Goal: Transaction & Acquisition: Purchase product/service

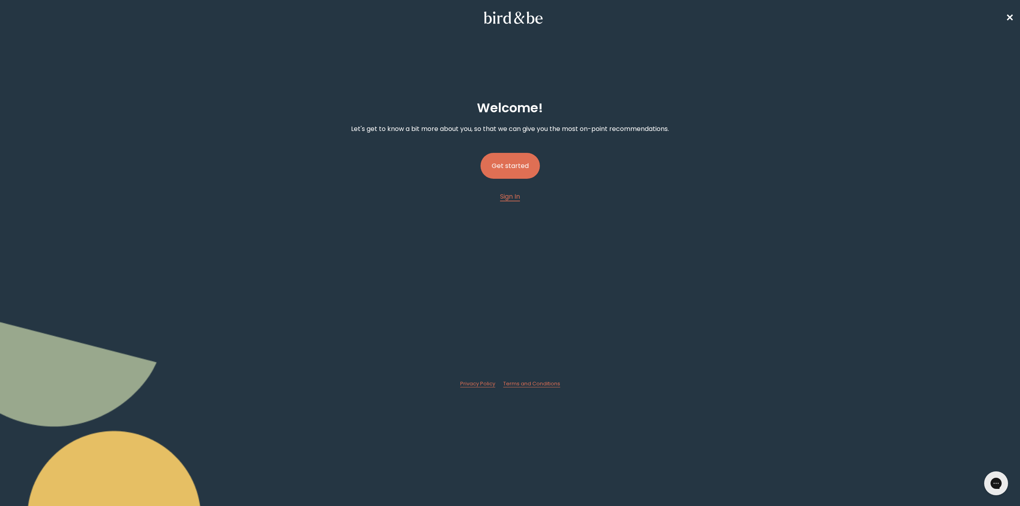
click at [509, 165] on button "Get started" at bounding box center [509, 166] width 59 height 26
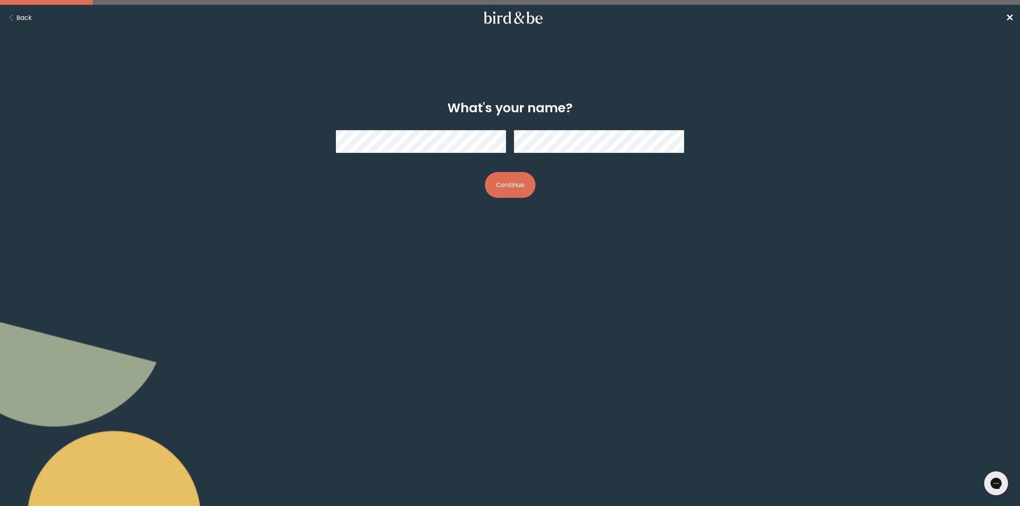
click at [513, 184] on button "Continue" at bounding box center [510, 185] width 51 height 26
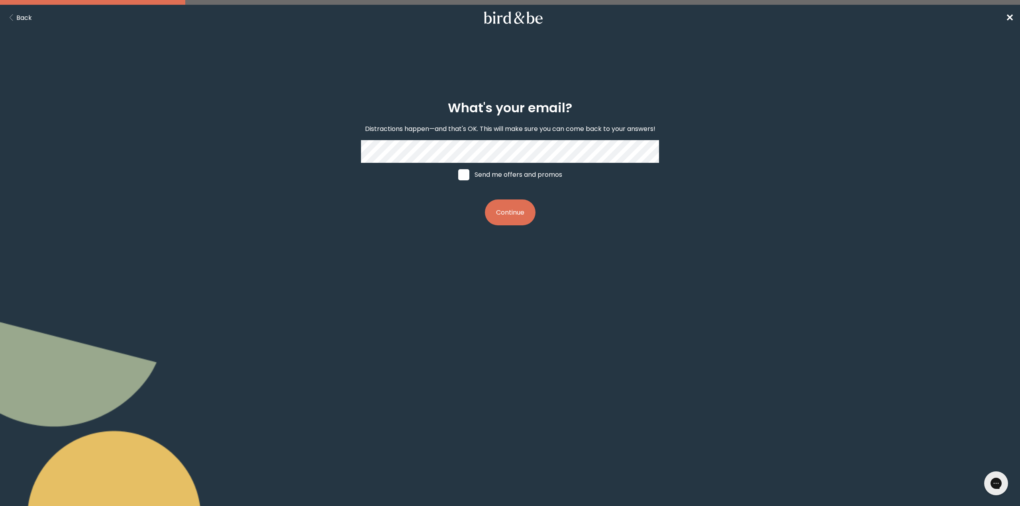
click at [518, 212] on button "Continue" at bounding box center [510, 213] width 51 height 26
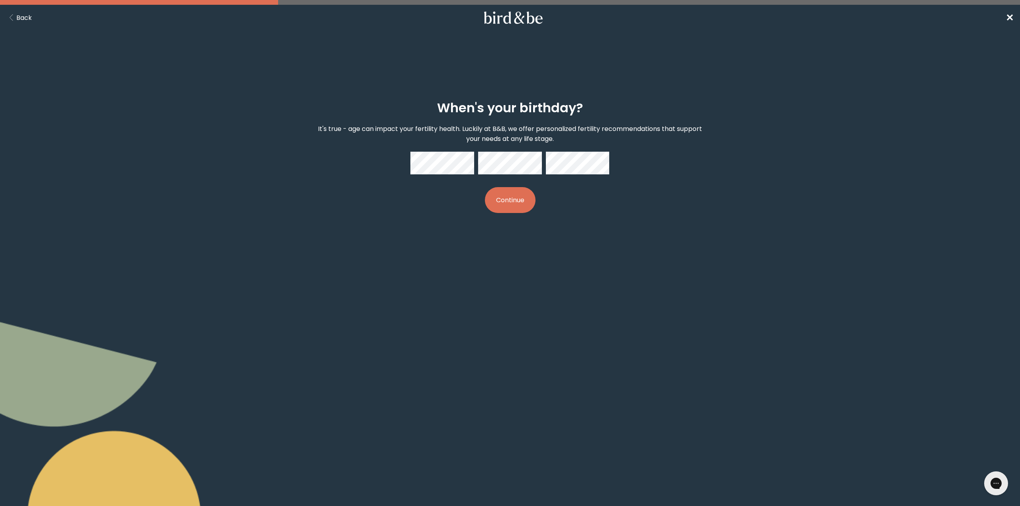
click at [519, 198] on button "Continue" at bounding box center [510, 200] width 51 height 26
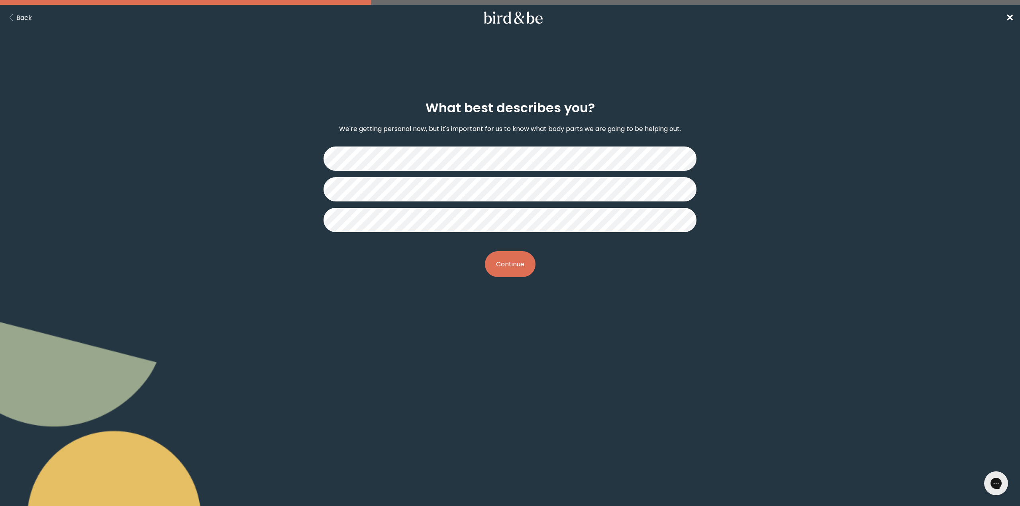
click at [514, 267] on button "Continue" at bounding box center [510, 264] width 51 height 26
click at [508, 267] on button "Continue" at bounding box center [510, 264] width 51 height 26
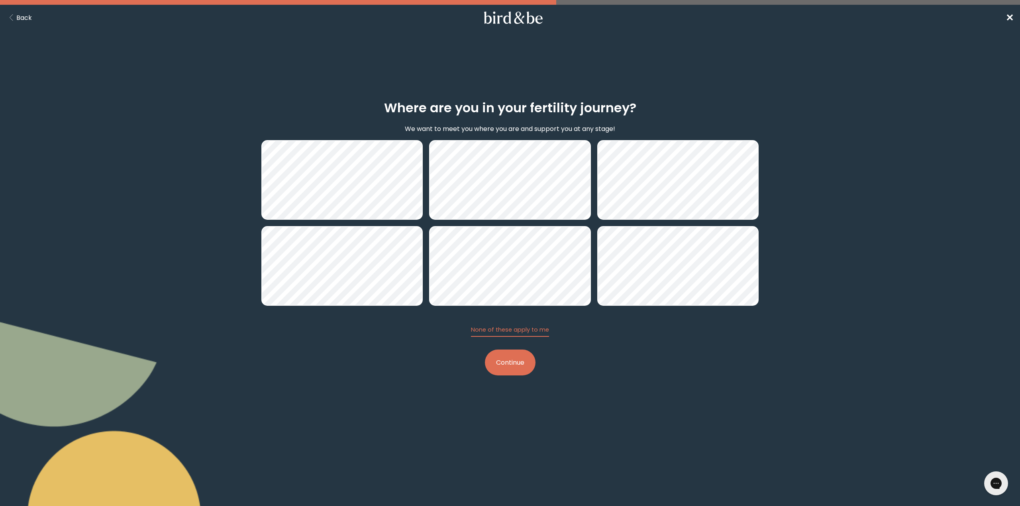
click at [521, 366] on button "Continue" at bounding box center [510, 363] width 51 height 26
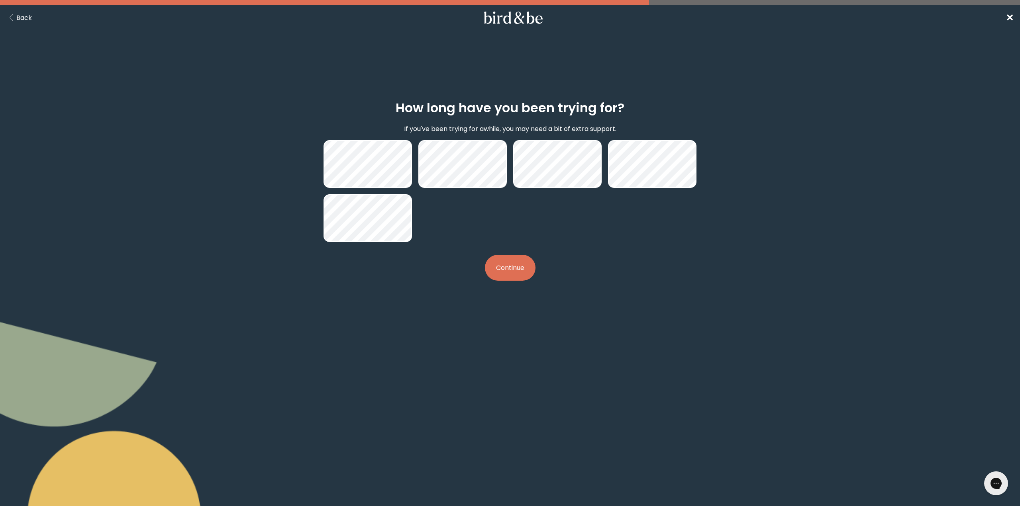
click at [16, 17] on icon "Back Button" at bounding box center [11, 17] width 10 height 7
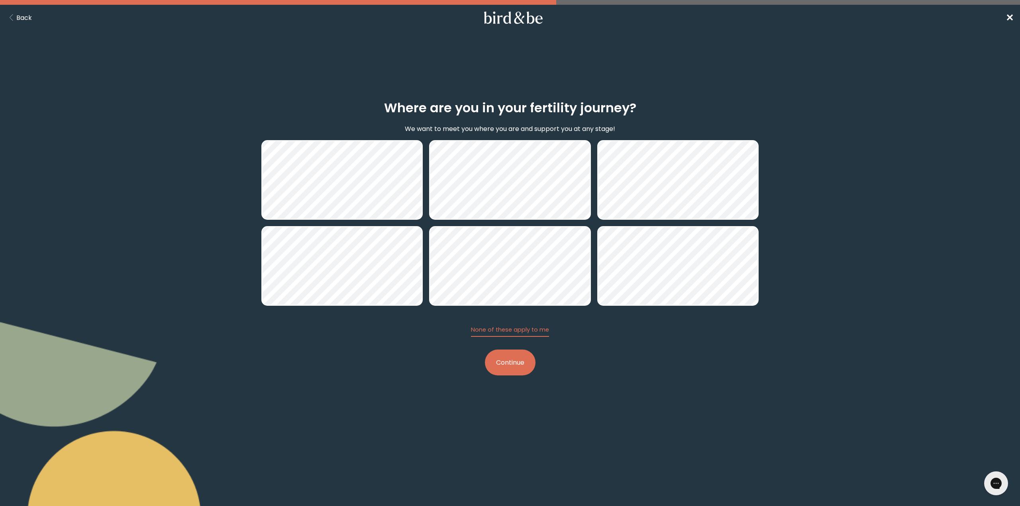
click at [511, 365] on button "Continue" at bounding box center [510, 363] width 51 height 26
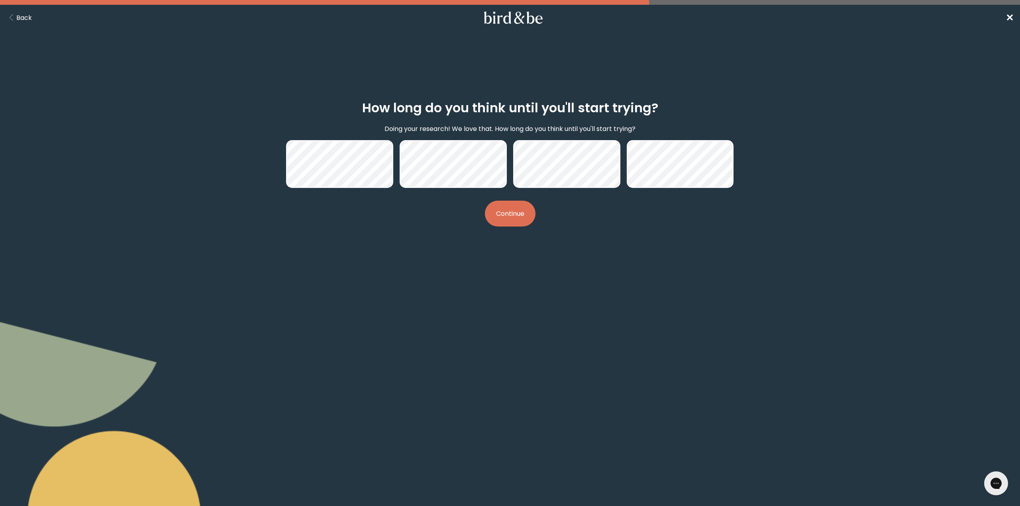
click at [509, 217] on button "Continue" at bounding box center [510, 214] width 51 height 26
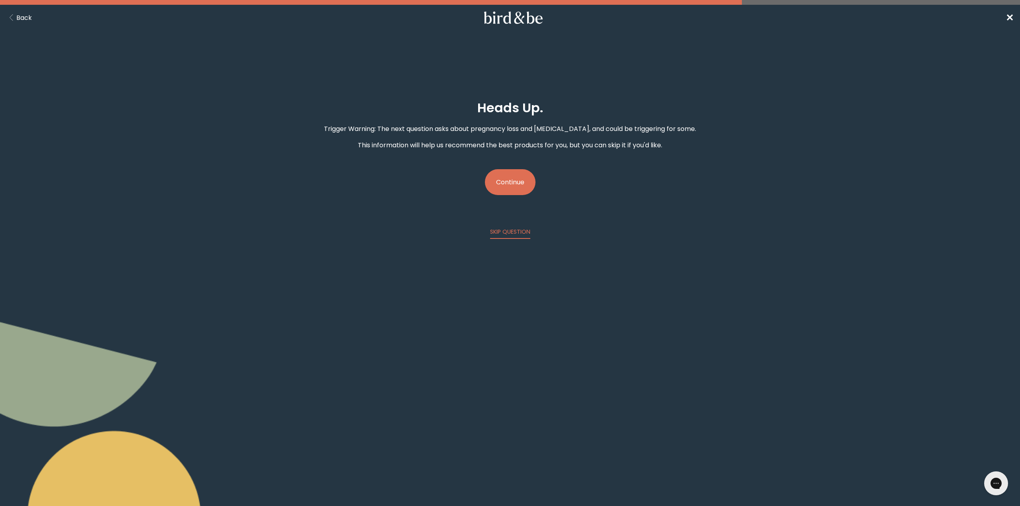
click at [512, 182] on button "Continue" at bounding box center [510, 182] width 51 height 26
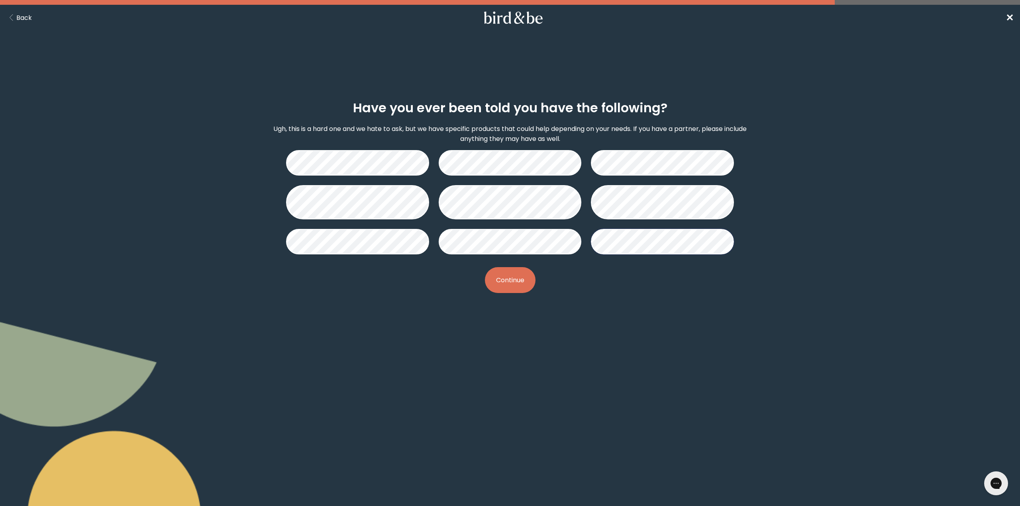
click at [514, 282] on button "Continue" at bounding box center [510, 280] width 51 height 26
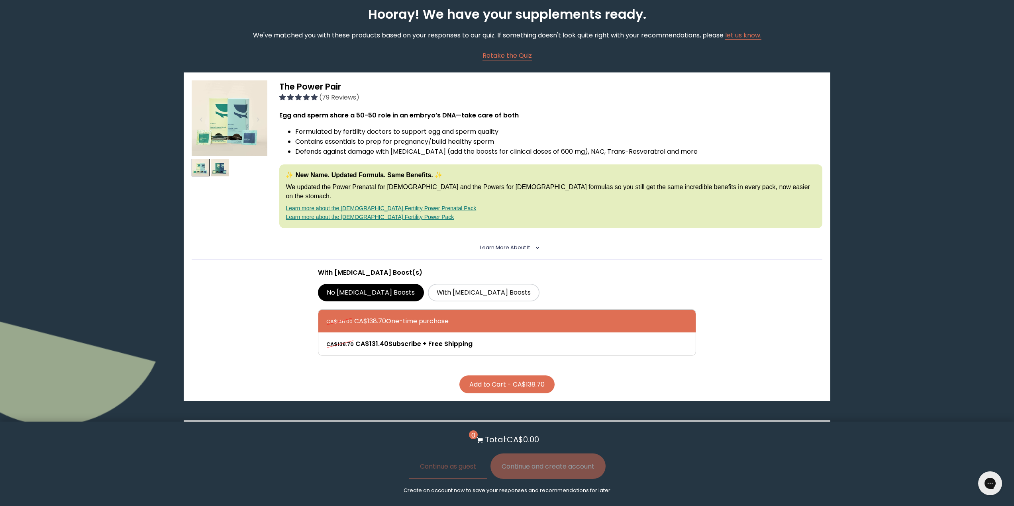
scroll to position [80, 0]
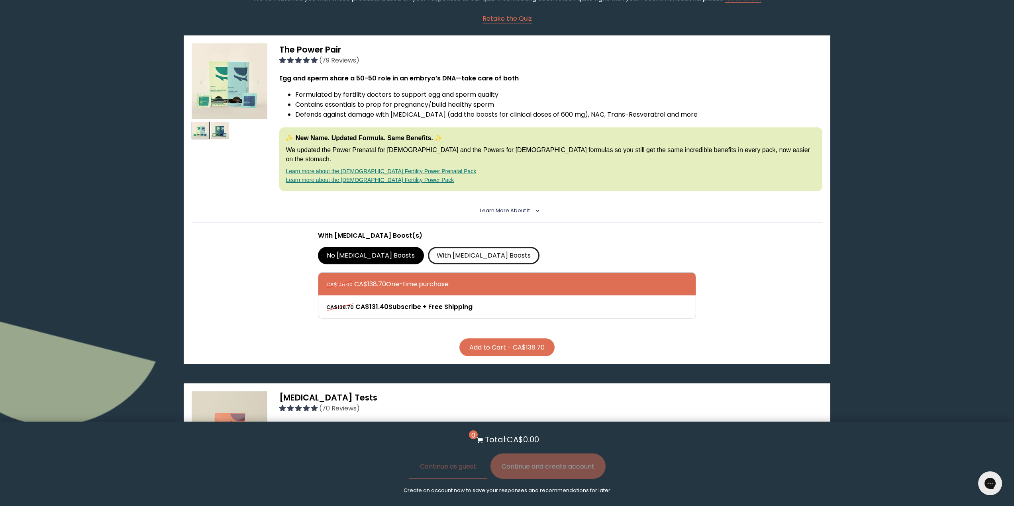
click at [433, 247] on label "With [MEDICAL_DATA] Boosts" at bounding box center [484, 256] width 112 height 18
click at [0, 0] on input "With [MEDICAL_DATA] Boosts" at bounding box center [0, 0] width 0 height 0
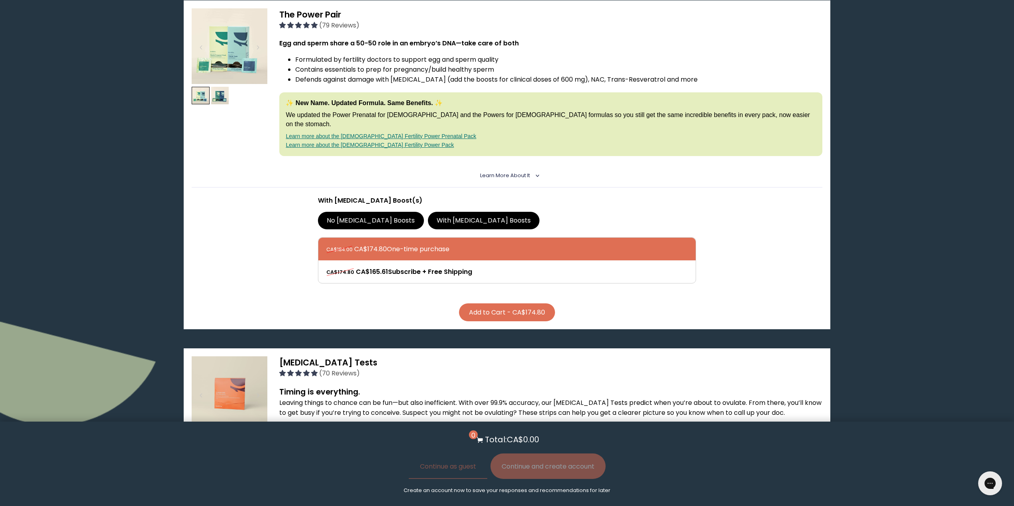
scroll to position [120, 0]
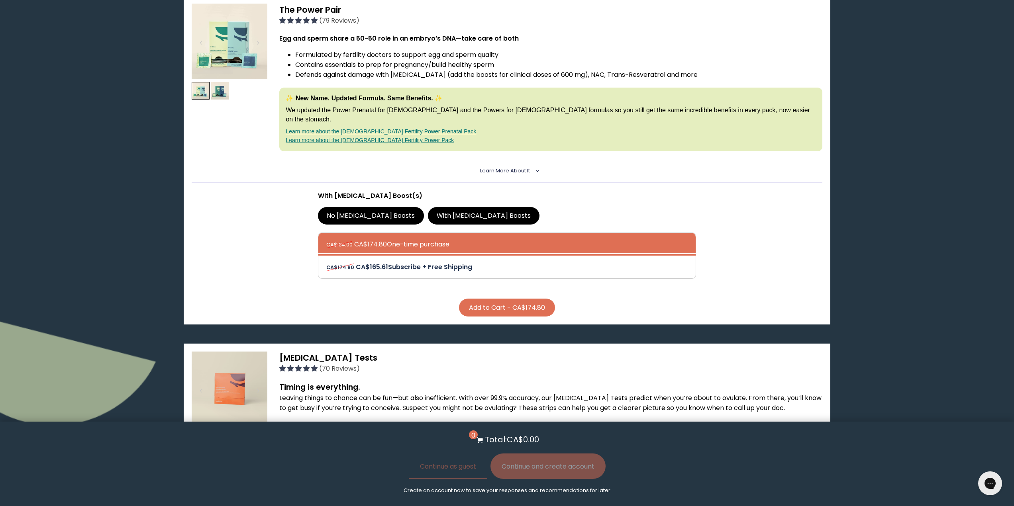
click at [371, 257] on div at bounding box center [514, 267] width 377 height 23
click at [326, 262] on input "CA$174.80 CA$165.61 Subscribe + Free Shipping" at bounding box center [326, 262] width 0 height 0
radio input "true"
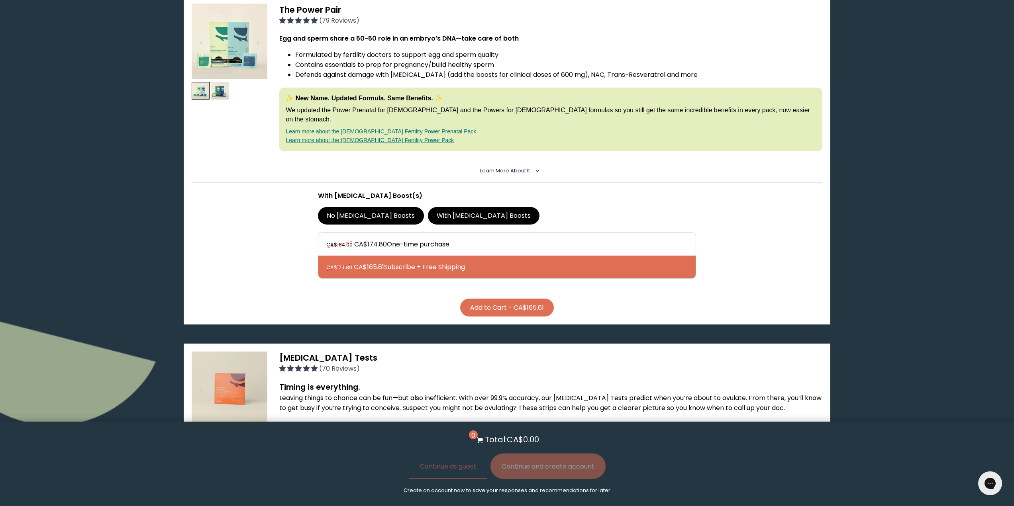
click at [494, 303] on button "Add to Cart - CA$165.61" at bounding box center [507, 308] width 94 height 18
click at [546, 466] on button "Continue and create account" at bounding box center [547, 466] width 115 height 25
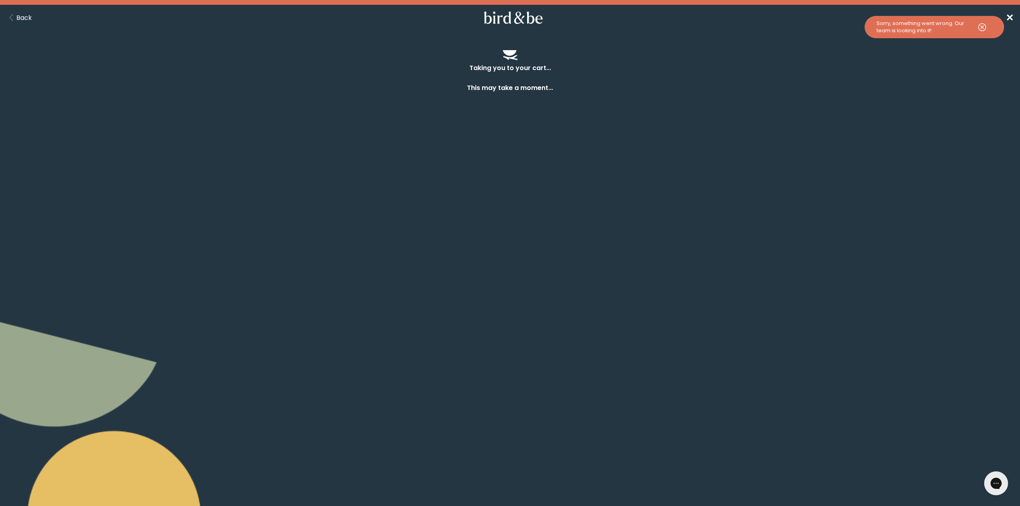
click at [978, 25] on use at bounding box center [981, 27] width 7 height 7
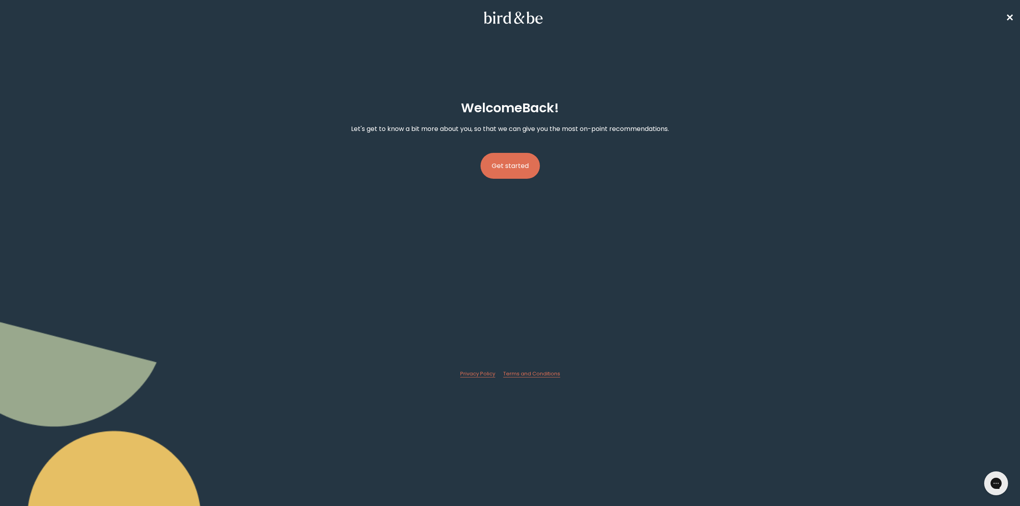
click at [508, 171] on button "Get started" at bounding box center [509, 166] width 59 height 26
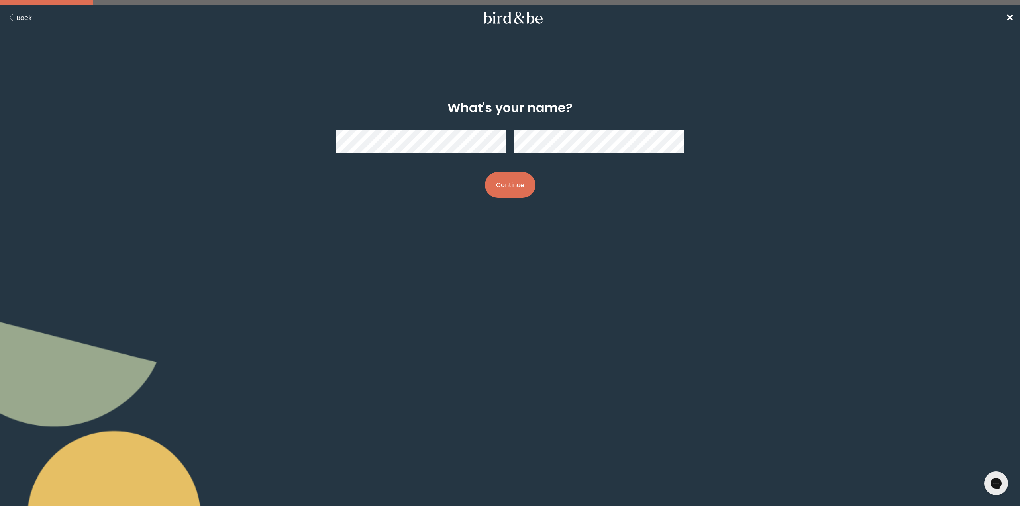
click at [512, 188] on button "Continue" at bounding box center [510, 185] width 51 height 26
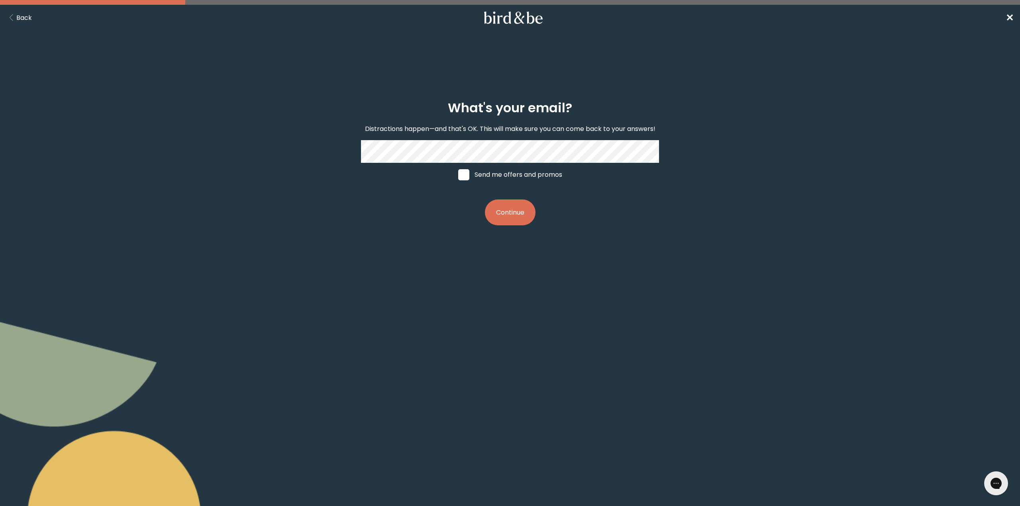
click at [511, 213] on button "Continue" at bounding box center [510, 213] width 51 height 26
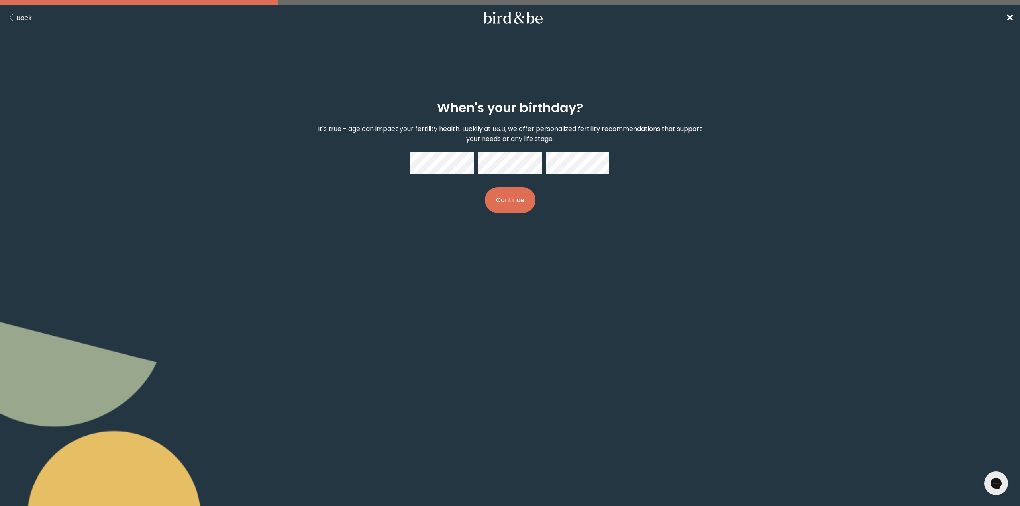
click at [518, 206] on button "Continue" at bounding box center [510, 200] width 51 height 26
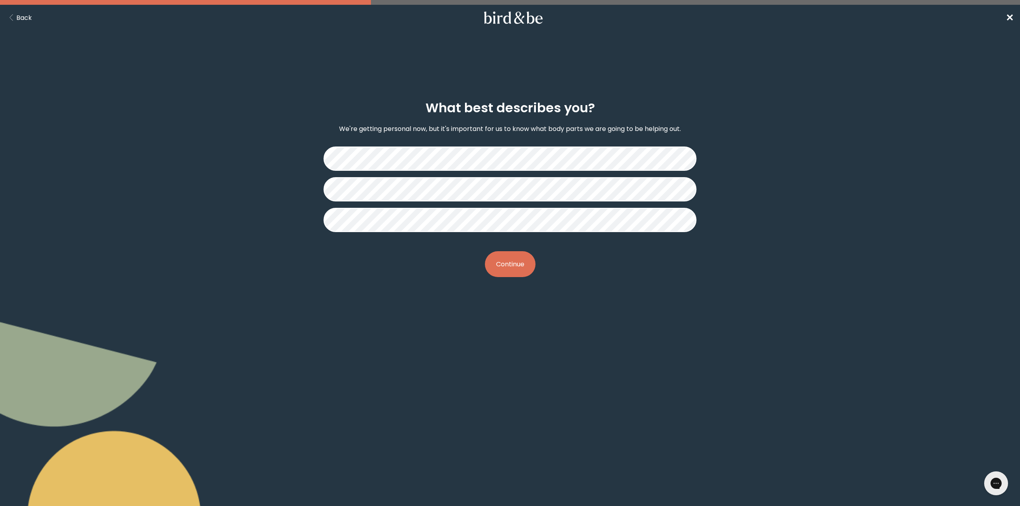
click at [508, 257] on button "Continue" at bounding box center [510, 264] width 51 height 26
click at [504, 272] on button "Continue" at bounding box center [510, 264] width 51 height 26
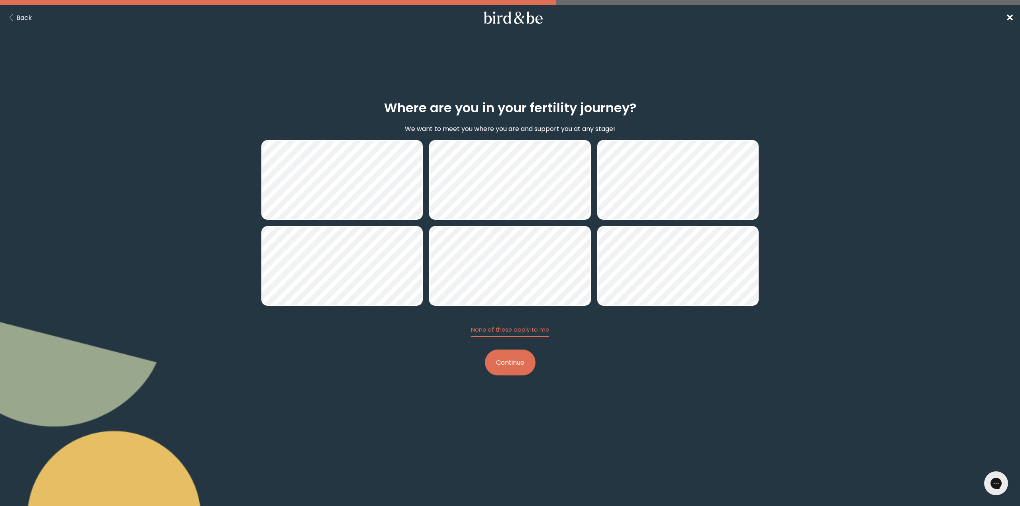
click at [520, 367] on button "Continue" at bounding box center [510, 363] width 51 height 26
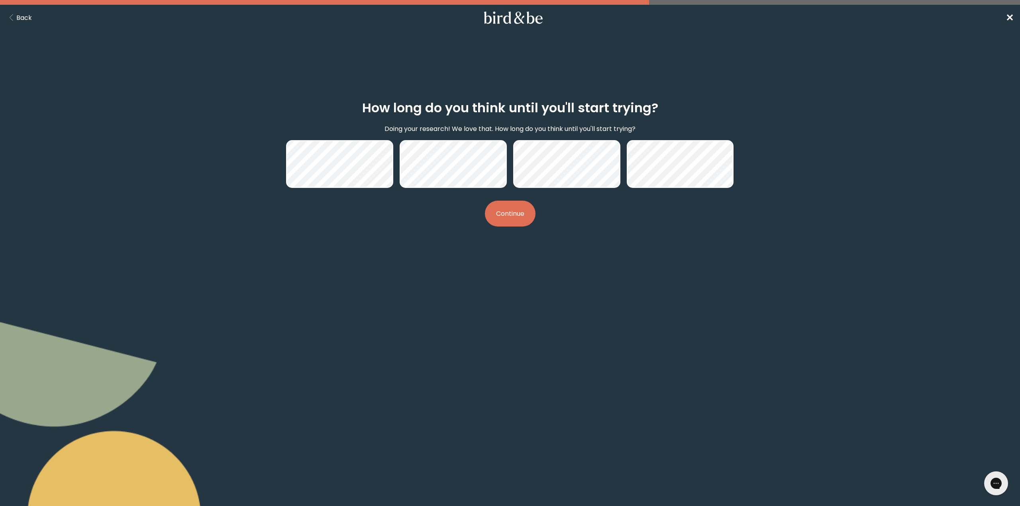
click at [514, 220] on button "Continue" at bounding box center [510, 214] width 51 height 26
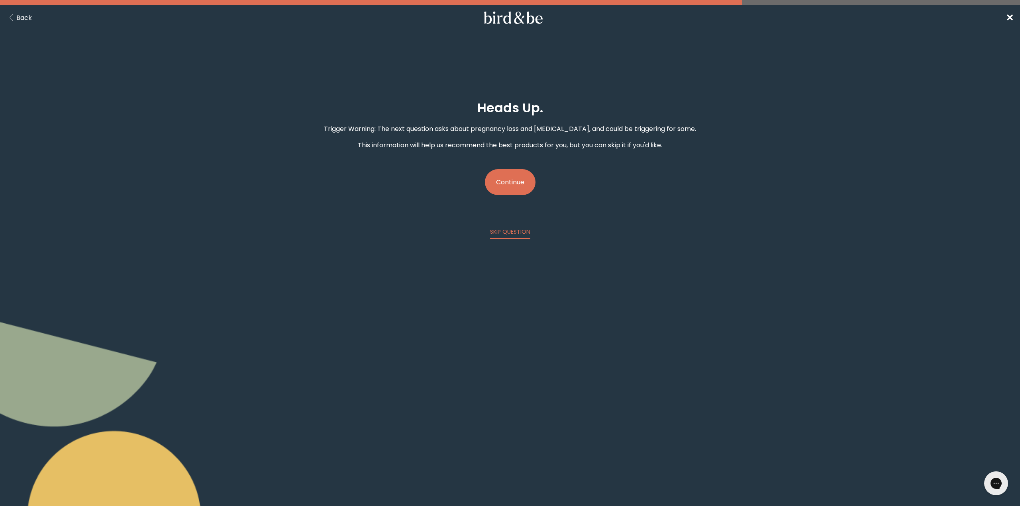
click at [510, 186] on button "Continue" at bounding box center [510, 182] width 51 height 26
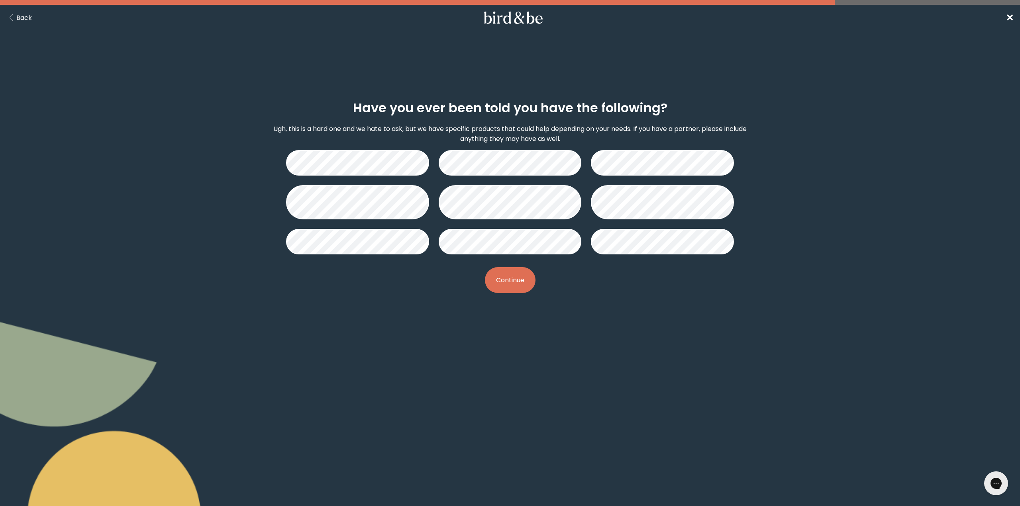
click at [513, 280] on button "Continue" at bounding box center [510, 280] width 51 height 26
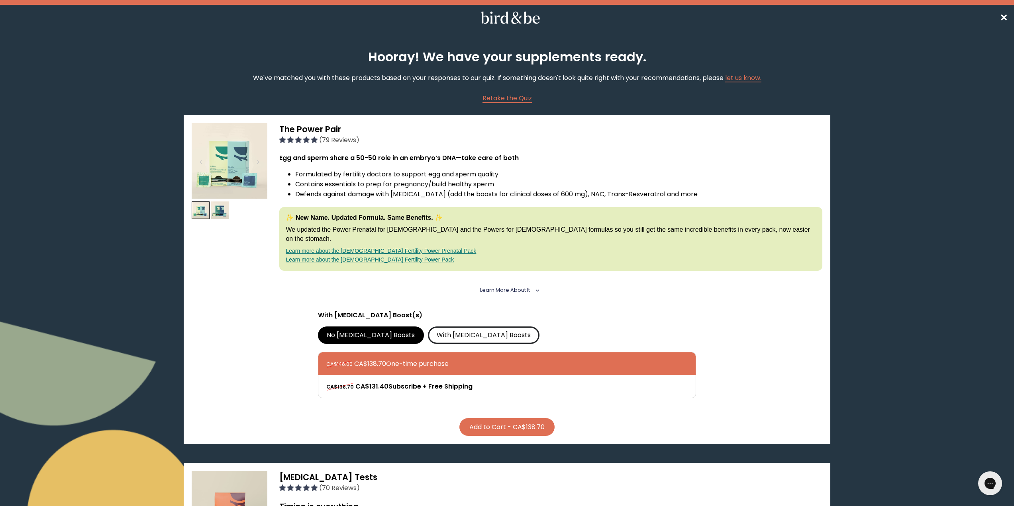
click at [446, 327] on label "With [MEDICAL_DATA] Boosts" at bounding box center [484, 336] width 112 height 18
click at [0, 0] on input "With [MEDICAL_DATA] Boosts" at bounding box center [0, 0] width 0 height 0
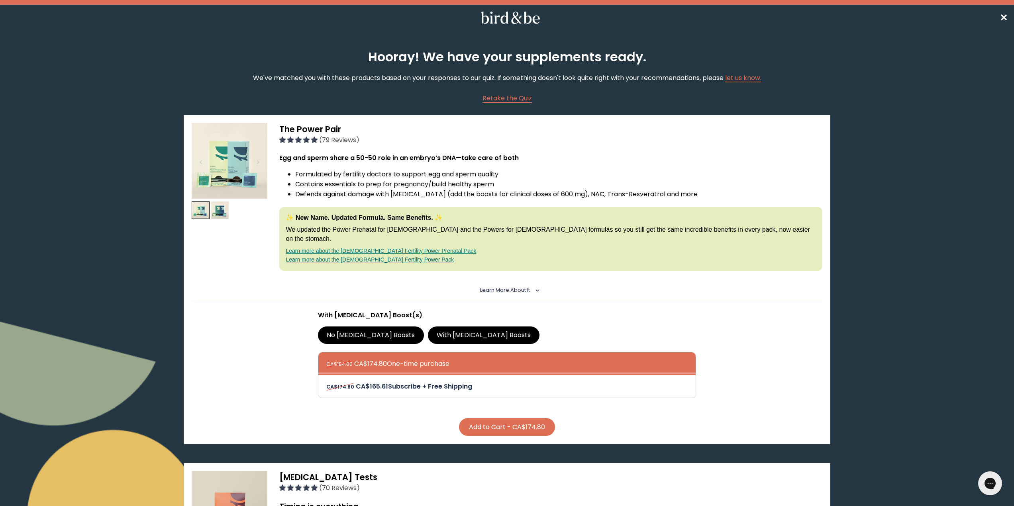
click at [445, 376] on div at bounding box center [514, 386] width 377 height 23
click at [326, 381] on input "CA$174.80 CA$165.61 Subscribe + Free Shipping" at bounding box center [326, 381] width 0 height 0
radio input "true"
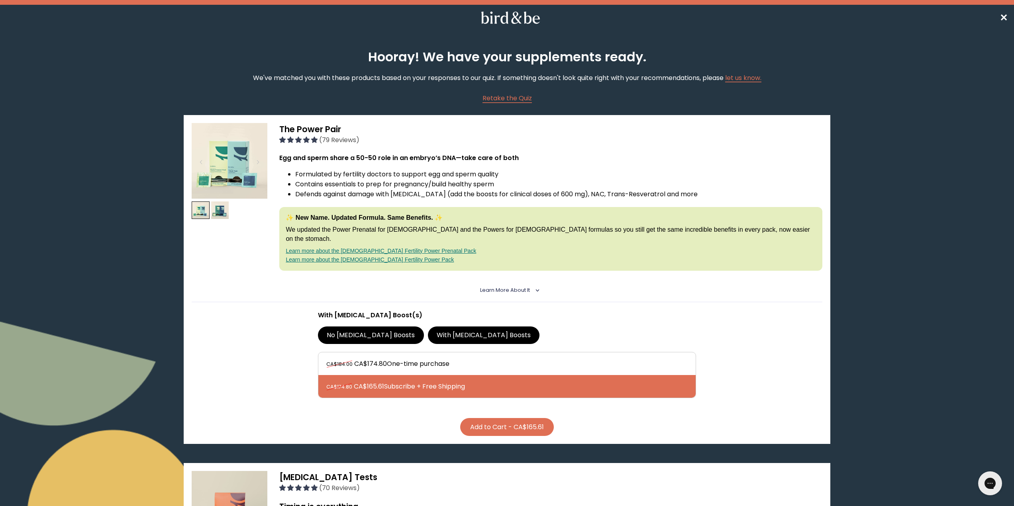
click at [512, 418] on button "Add to Cart - CA$165.61" at bounding box center [507, 427] width 94 height 18
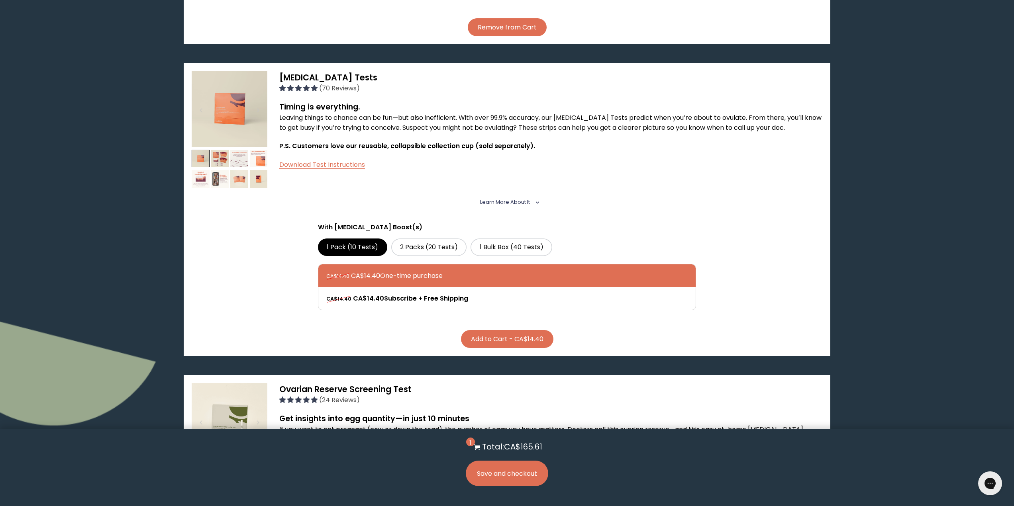
scroll to position [438, 0]
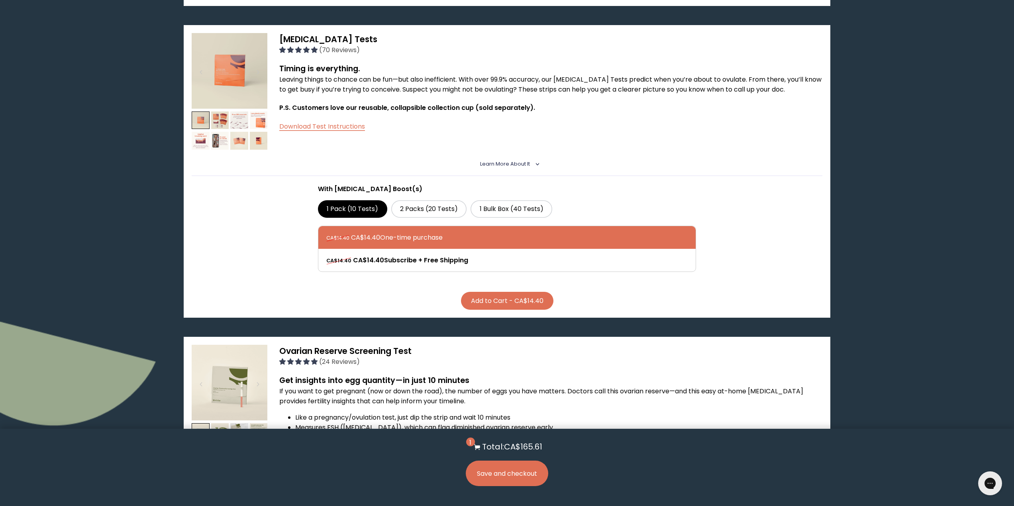
click at [514, 476] on button "Save and checkout" at bounding box center [507, 473] width 82 height 25
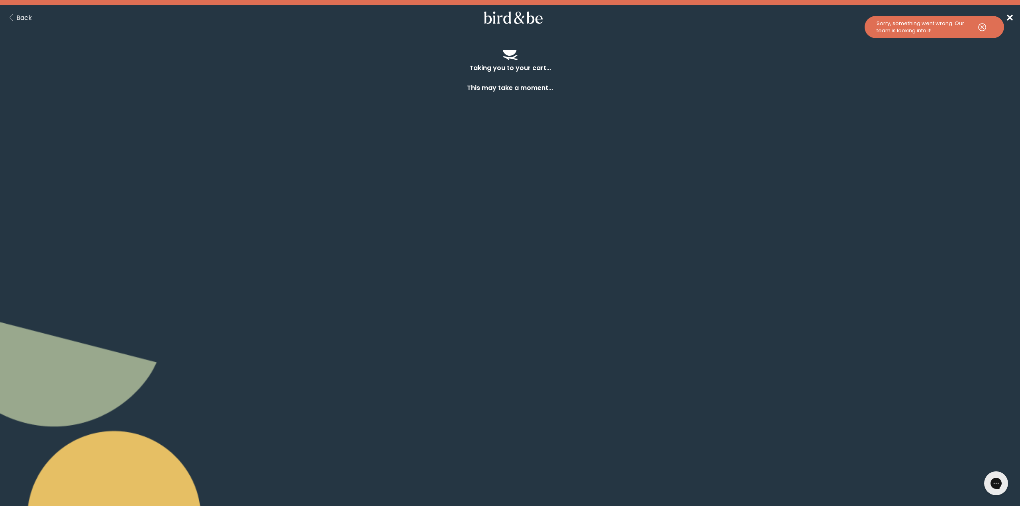
click at [1006, 17] on span "✕" at bounding box center [1010, 17] width 8 height 13
